Goal: Task Accomplishment & Management: Use online tool/utility

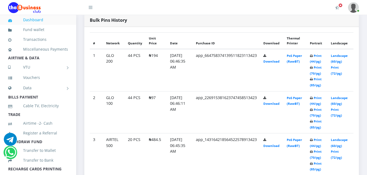
scroll to position [272, 0]
click at [319, 149] on td "Print (44/pg) Print (70/pg) Print (85/pg)" at bounding box center [317, 154] width 21 height 42
click at [319, 148] on link "Print (44/pg)" at bounding box center [316, 143] width 12 height 10
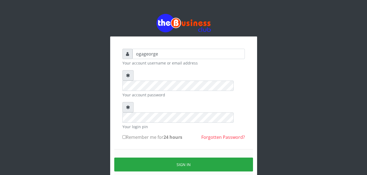
click at [164, 61] on small "Your account username or email address" at bounding box center [183, 63] width 122 height 6
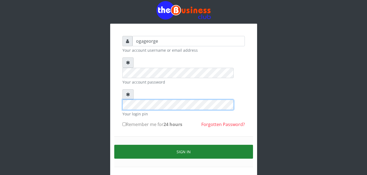
scroll to position [21, 0]
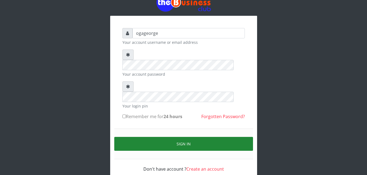
click at [163, 137] on button "Sign in" at bounding box center [183, 144] width 139 height 14
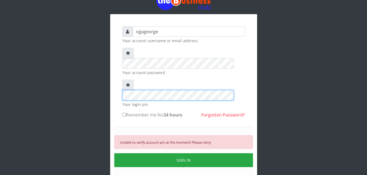
scroll to position [39, 0]
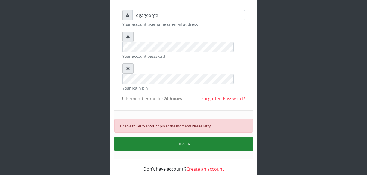
click at [179, 137] on button "SIGN IN" at bounding box center [183, 144] width 139 height 14
click at [188, 137] on button "SIGN IN" at bounding box center [183, 144] width 139 height 14
click at [189, 137] on button "SIGN IN" at bounding box center [183, 144] width 139 height 14
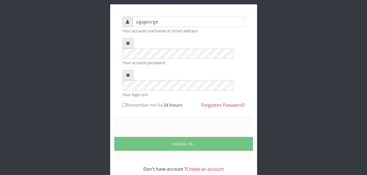
scroll to position [21, 0]
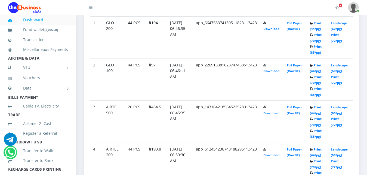
scroll to position [333, 0]
click at [322, 105] on link "Print (44/pg)" at bounding box center [316, 110] width 12 height 10
